Goal: Transaction & Acquisition: Subscribe to service/newsletter

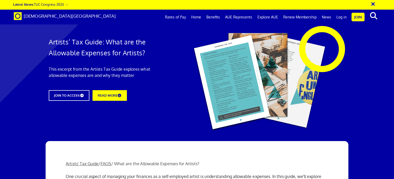
scroll to position [716, 0]
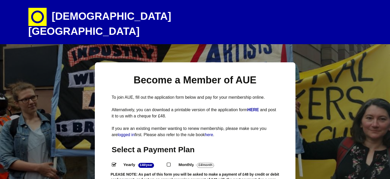
select select
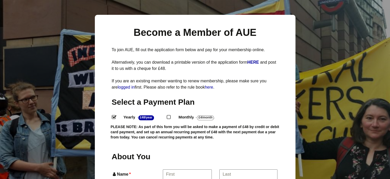
click at [170, 115] on input "Monthly - £4/Month ." at bounding box center [168, 116] width 3 height 3
radio input "true"
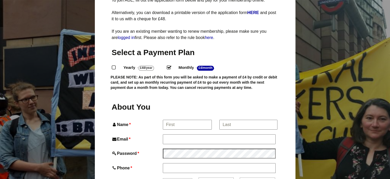
scroll to position [97, 0]
click at [180, 120] on input "Name *" at bounding box center [187, 124] width 48 height 9
type input "[PERSON_NAME]"
click at [246, 120] on input "*" at bounding box center [248, 124] width 58 height 9
type input "[PERSON_NAME]"
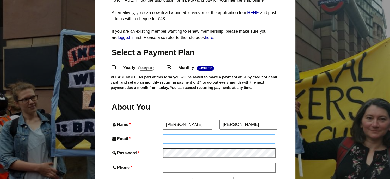
click at [170, 135] on input "Email *" at bounding box center [219, 139] width 112 height 9
type input "[PERSON_NAME][EMAIL_ADDRESS][DOMAIN_NAME]"
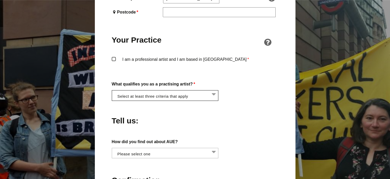
scroll to position [387, 0]
click at [214, 90] on li at bounding box center [166, 94] width 107 height 9
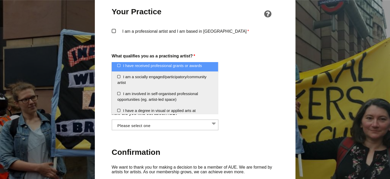
scroll to position [0, 0]
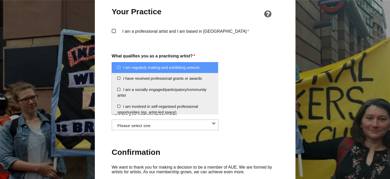
click at [119, 67] on li "I am regularly making and exhibiting artwork" at bounding box center [165, 67] width 106 height 11
select select "regularly_making_and_exhibiting_artwork"
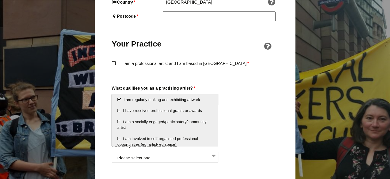
scroll to position [381, 0]
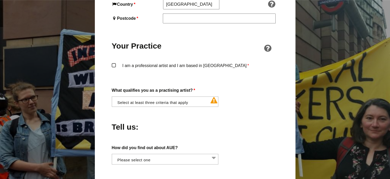
click at [113, 62] on label "I am a professional artist and I am based in [GEOGRAPHIC_DATA] *" at bounding box center [195, 70] width 167 height 16
click at [0, 0] on input "I am a professional artist and I am based in [GEOGRAPHIC_DATA] *" at bounding box center [0, 0] width 0 height 0
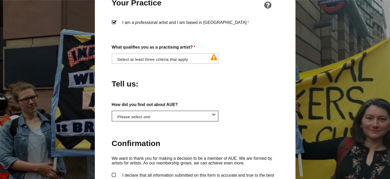
scroll to position [0, 0]
click at [214, 111] on li at bounding box center [166, 115] width 107 height 9
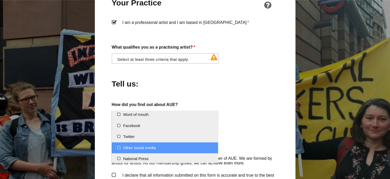
scroll to position [0, 0]
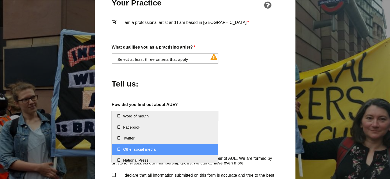
select select "Other social media"
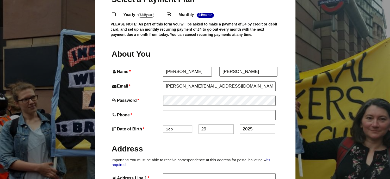
scroll to position [148, 0]
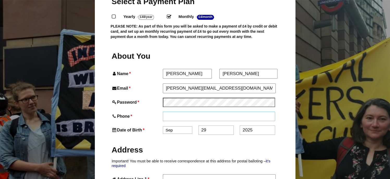
click at [173, 112] on input "Phone *" at bounding box center [219, 116] width 112 height 9
type input "07722188964"
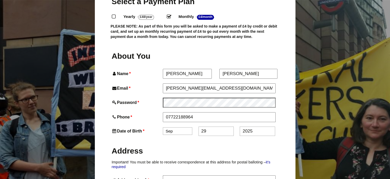
click at [178, 128] on select "Jan Feb Mar Apr May Jun [DATE] Aug Sep Oct Nov Dec" at bounding box center [177, 132] width 29 height 8
select select "3"
click at [163, 128] on select "Jan Feb Mar Apr May Jun [DATE] Aug Sep Oct Nov Dec" at bounding box center [177, 132] width 29 height 8
click at [207, 127] on input "29" at bounding box center [215, 131] width 35 height 9
type input "2"
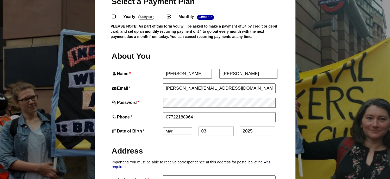
type input "03"
click at [257, 127] on input "2025" at bounding box center [256, 131] width 35 height 9
type input "2"
type input "1968"
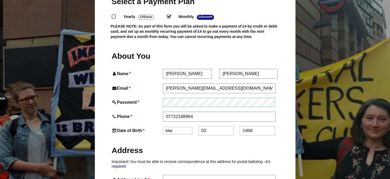
click input "Submit and Check Out »" at bounding box center [0, 0] width 0 height 0
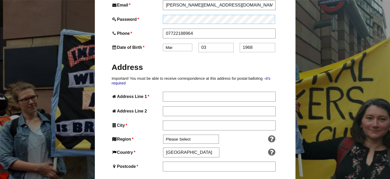
scroll to position [250, 0]
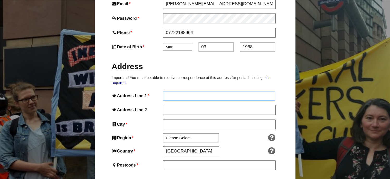
click at [180, 91] on input "Address Line 1 *" at bounding box center [219, 95] width 112 height 9
type input "7 [PERSON_NAME] [PERSON_NAME]"
click at [173, 106] on input "Address Line 2" at bounding box center [219, 110] width 112 height 9
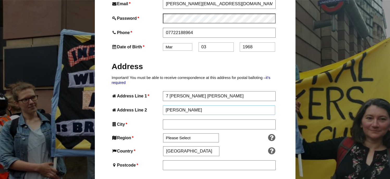
type input "[PERSON_NAME]"
click at [174, 120] on input "City *" at bounding box center [219, 124] width 112 height 9
type input "[GEOGRAPHIC_DATA]"
click at [200, 134] on select "Please Select [GEOGRAPHIC_DATA] [GEOGRAPHIC_DATA] [GEOGRAPHIC_DATA] [GEOGRAPHIC…" at bounding box center [191, 138] width 56 height 9
select select "[GEOGRAPHIC_DATA]"
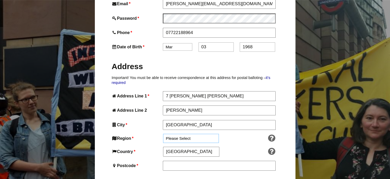
click at [163, 134] on select "Please Select [GEOGRAPHIC_DATA] [GEOGRAPHIC_DATA] [GEOGRAPHIC_DATA] [GEOGRAPHIC…" at bounding box center [191, 138] width 56 height 9
click at [175, 161] on input "Postcode *" at bounding box center [219, 165] width 112 height 9
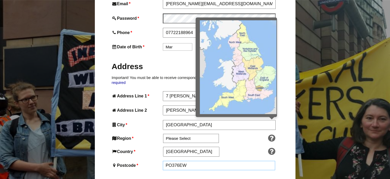
type input "PO376EW"
click at [248, 102] on img at bounding box center [239, 67] width 78 height 94
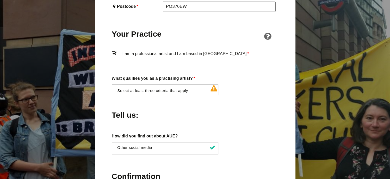
scroll to position [411, 0]
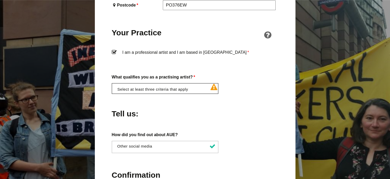
click at [195, 84] on li at bounding box center [166, 88] width 107 height 9
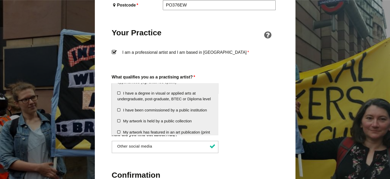
scroll to position [52, 0]
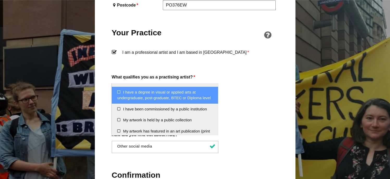
click at [118, 92] on li "I have a degree in visual or applied arts at undergraduate, post-graduate, BTEC…" at bounding box center [165, 95] width 106 height 17
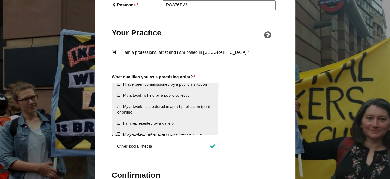
scroll to position [94, 0]
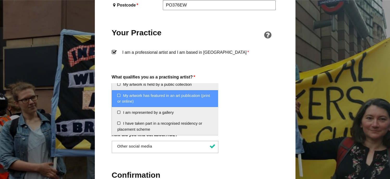
click at [118, 96] on li "My artwork has featured in an art publication (print or online)" at bounding box center [165, 98] width 106 height 17
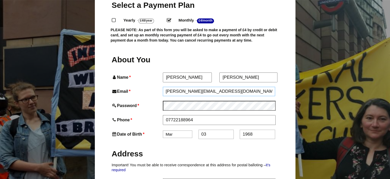
scroll to position [398, 0]
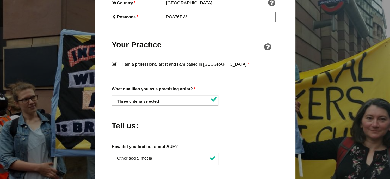
drag, startPoint x: 248, startPoint y: 83, endPoint x: 203, endPoint y: 85, distance: 45.8
click at [203, 85] on div "About You Name * [PERSON_NAME] * [PERSON_NAME] Last Email * [PERSON_NAME][EMAIL…" at bounding box center [195, 57] width 167 height 478
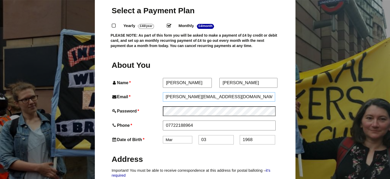
scroll to position [157, 0]
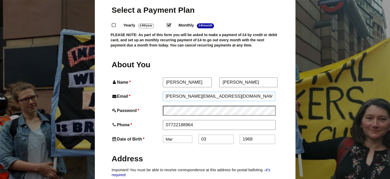
type input "[PERSON_NAME].mccracken6"
drag, startPoint x: 215, startPoint y: 87, endPoint x: 154, endPoint y: 90, distance: 61.0
click at [154, 92] on div "Email * [PERSON_NAME].mccracken6" at bounding box center [195, 96] width 167 height 9
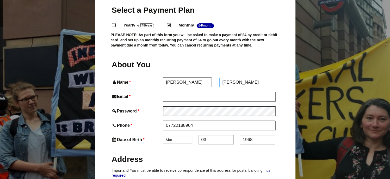
drag, startPoint x: 250, startPoint y: 71, endPoint x: 212, endPoint y: 74, distance: 38.9
drag, startPoint x: 188, startPoint y: 72, endPoint x: 153, endPoint y: 76, distance: 35.4
click at [153, 78] on div "Name * [PERSON_NAME] First" at bounding box center [165, 82] width 107 height 9
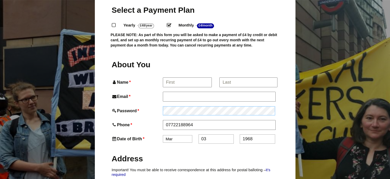
click at [149, 106] on div "Password *" at bounding box center [195, 110] width 167 height 9
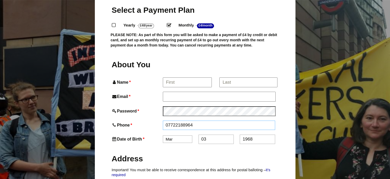
drag, startPoint x: 199, startPoint y: 114, endPoint x: 154, endPoint y: 116, distance: 45.9
click at [154, 121] on div "Phone * [PHONE_NUMBER]" at bounding box center [195, 125] width 167 height 9
drag, startPoint x: 213, startPoint y: 127, endPoint x: 197, endPoint y: 131, distance: 16.1
click at [195, 135] on div "Date of Birth * Jan Feb Mar Apr May Jun [DATE] Aug Sep Oct Nov [DATE]" at bounding box center [195, 139] width 167 height 9
drag, startPoint x: 265, startPoint y: 129, endPoint x: 227, endPoint y: 131, distance: 37.5
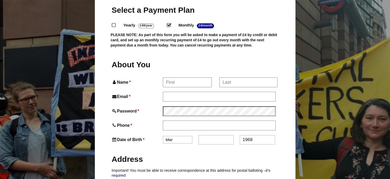
click at [227, 135] on div "Date of Birth * Jan Feb Mar Apr May Jun [DATE] Aug Sep Oct Nov [DATE]" at bounding box center [195, 139] width 167 height 9
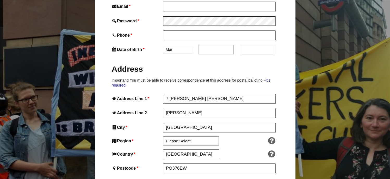
scroll to position [275, 0]
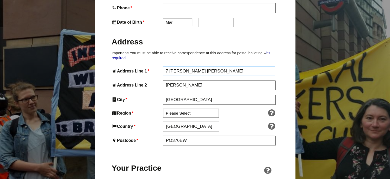
drag, startPoint x: 163, startPoint y: 60, endPoint x: 202, endPoint y: 125, distance: 75.9
click at [200, 129] on div "About You Name * First * Last Email * Password * Phone * Date of Birth * Jan Fe…" at bounding box center [195, 180] width 167 height 478
drag, startPoint x: 198, startPoint y: 91, endPoint x: 151, endPoint y: 92, distance: 47.7
click at [151, 96] on div "City * [GEOGRAPHIC_DATA]" at bounding box center [195, 100] width 167 height 9
drag, startPoint x: 182, startPoint y: 73, endPoint x: 146, endPoint y: 80, distance: 36.8
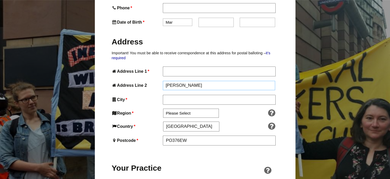
click at [146, 80] on div "About You Name * First * Last Email * Password * Phone * Date of Birth * Jan Fe…" at bounding box center [195, 180] width 167 height 478
drag, startPoint x: 195, startPoint y: 128, endPoint x: 173, endPoint y: 122, distance: 22.1
click at [160, 136] on div "Postcode * PO376EW" at bounding box center [195, 140] width 167 height 9
